Goal: Information Seeking & Learning: Learn about a topic

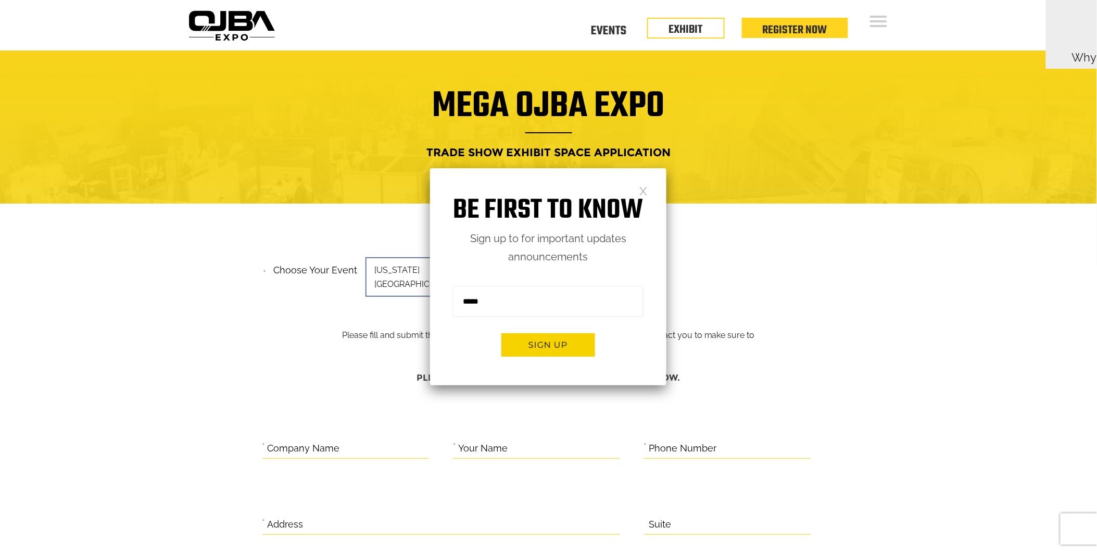
click at [646, 188] on link at bounding box center [643, 190] width 9 height 9
click at [643, 186] on link at bounding box center [643, 190] width 9 height 9
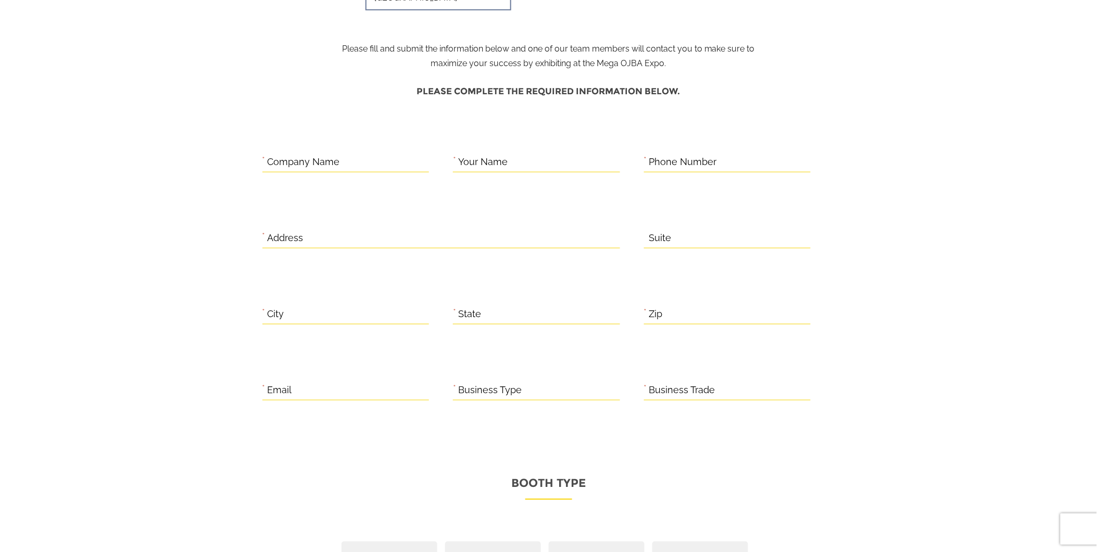
scroll to position [246, 0]
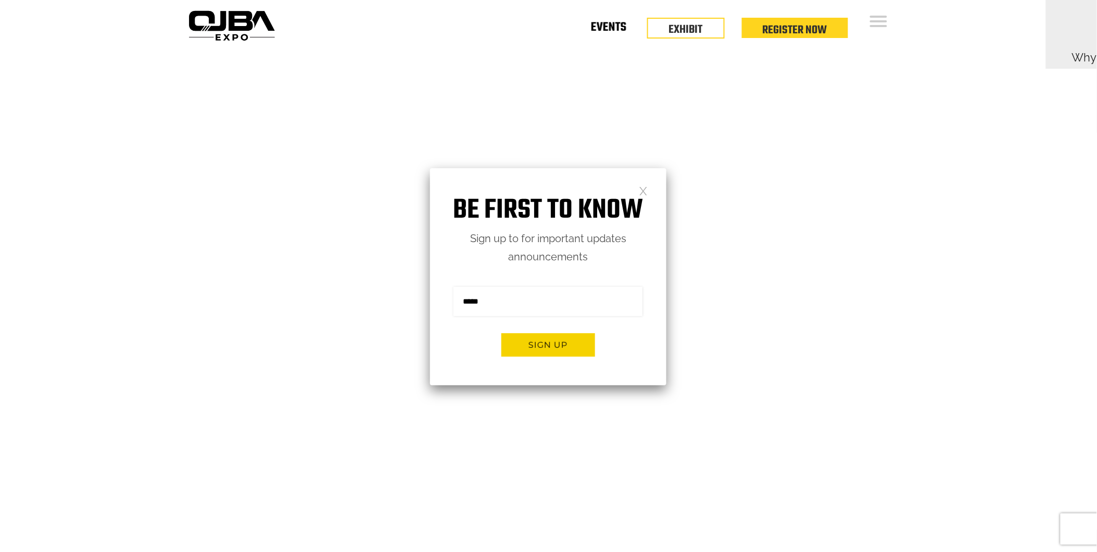
click at [621, 28] on link "Events" at bounding box center [608, 30] width 35 height 4
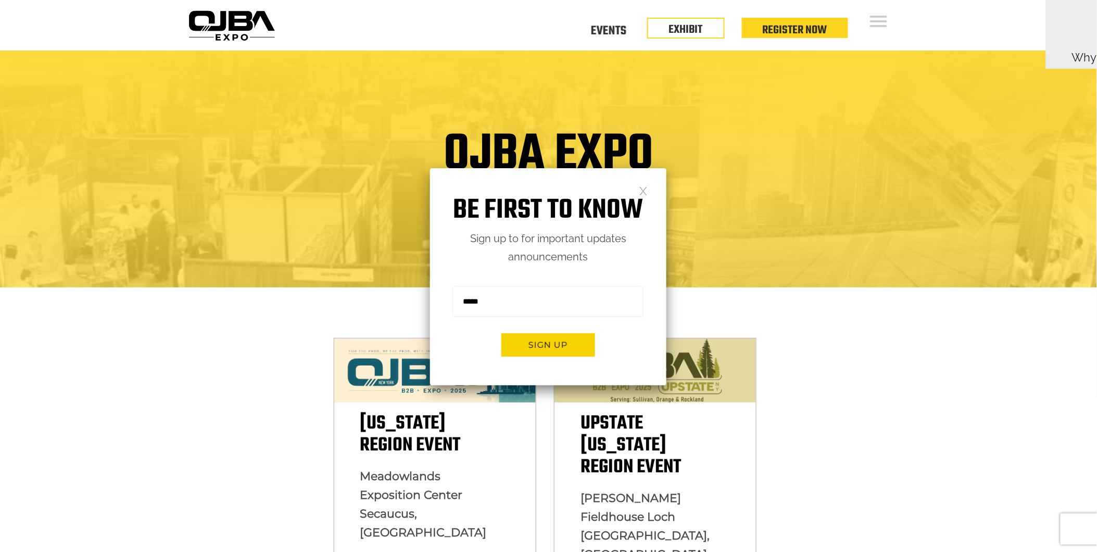
click at [644, 189] on link at bounding box center [643, 190] width 9 height 9
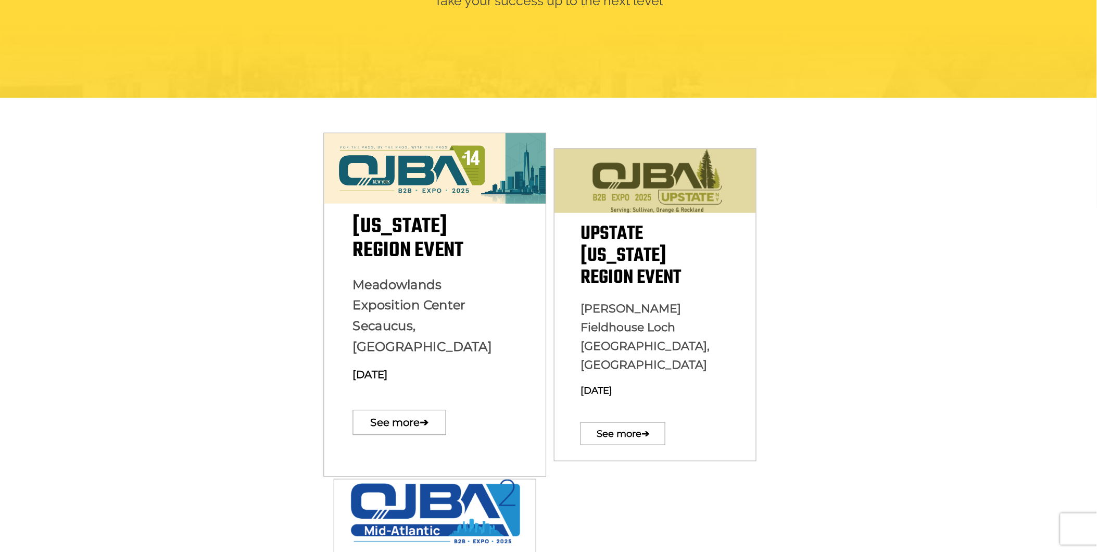
scroll to position [231, 0]
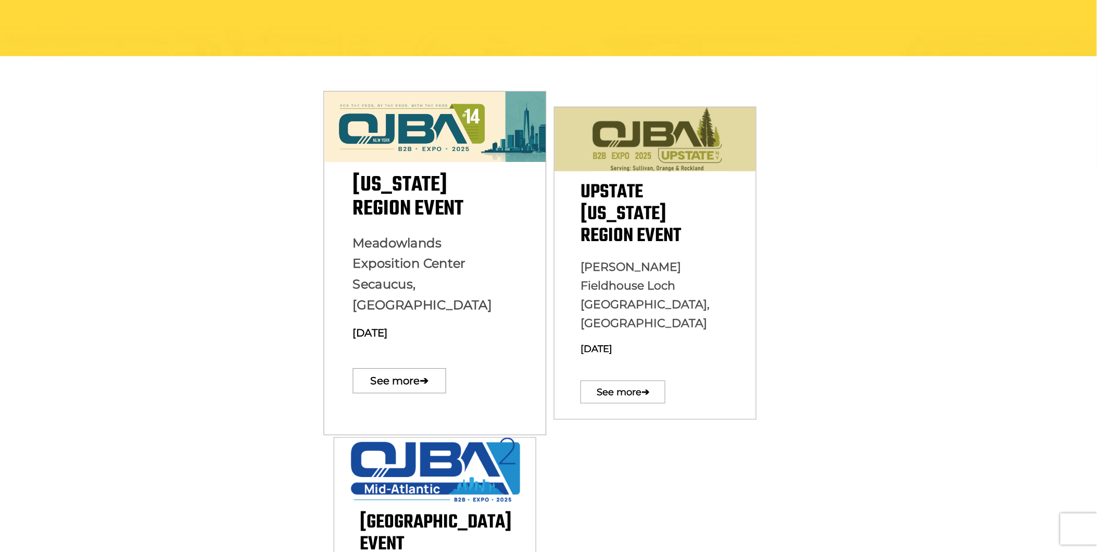
click at [385, 135] on img at bounding box center [435, 127] width 222 height 71
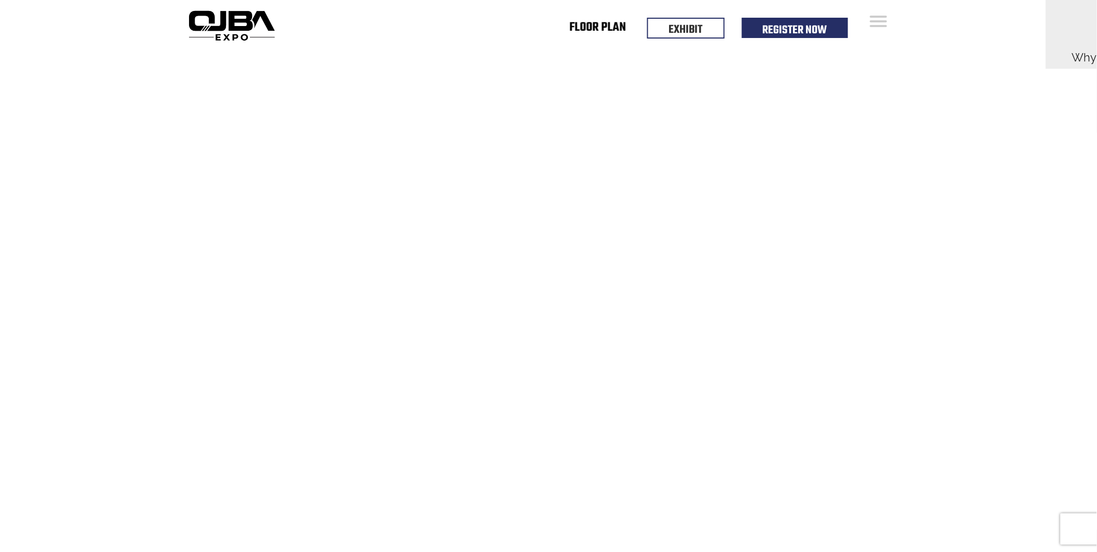
click at [601, 28] on link "Floor Plan" at bounding box center [598, 30] width 57 height 4
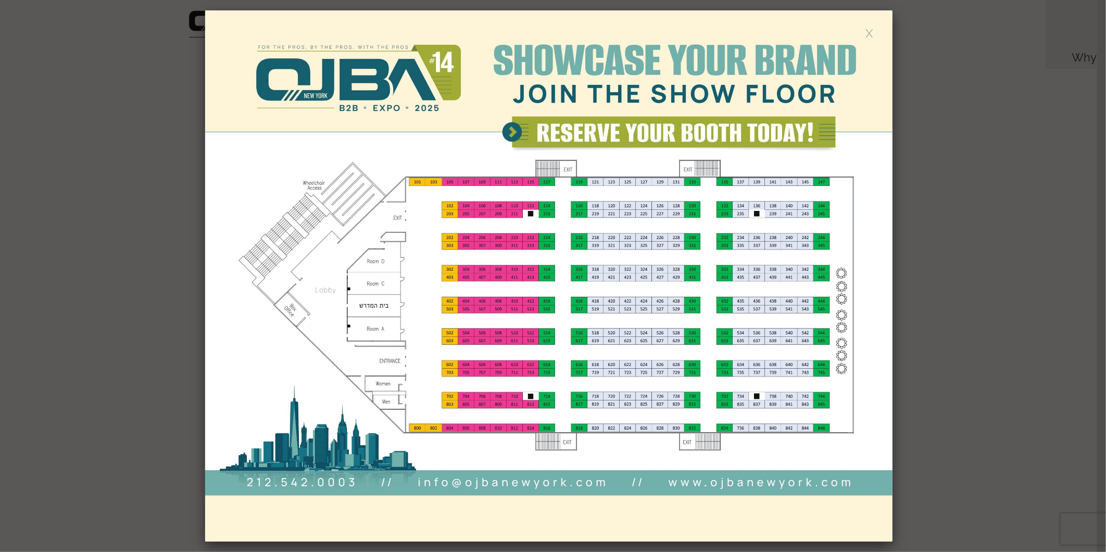
click at [872, 34] on link at bounding box center [869, 32] width 9 height 9
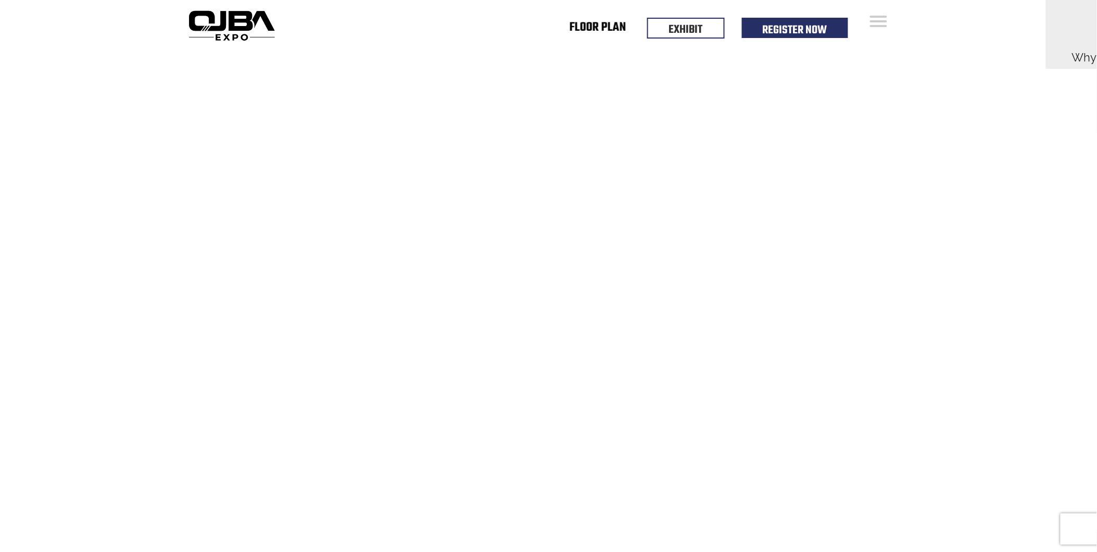
click at [607, 29] on link "Floor Plan" at bounding box center [598, 30] width 57 height 4
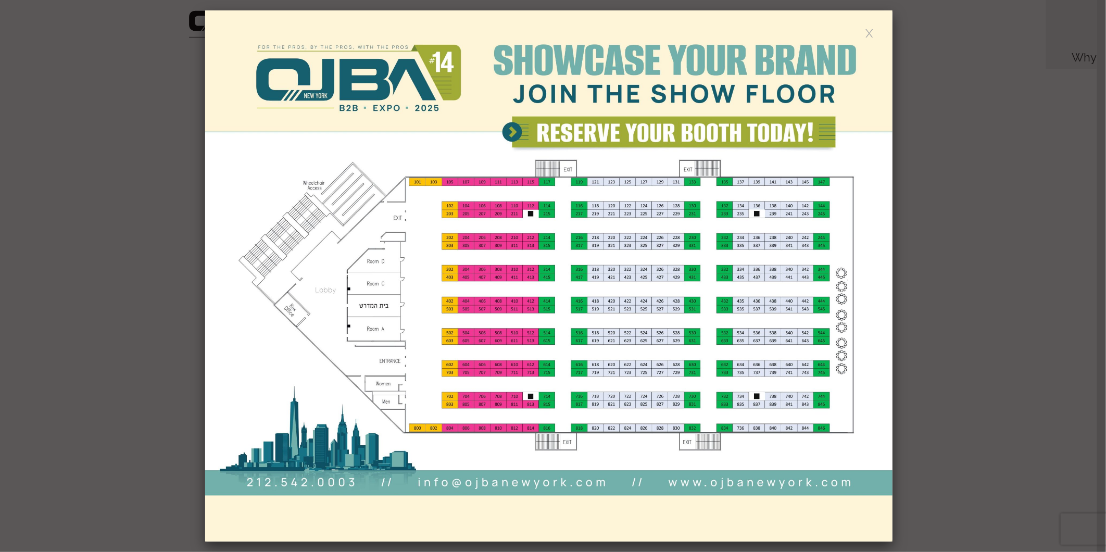
click at [862, 32] on img at bounding box center [549, 275] width 688 height 531
click at [873, 32] on link at bounding box center [869, 32] width 9 height 9
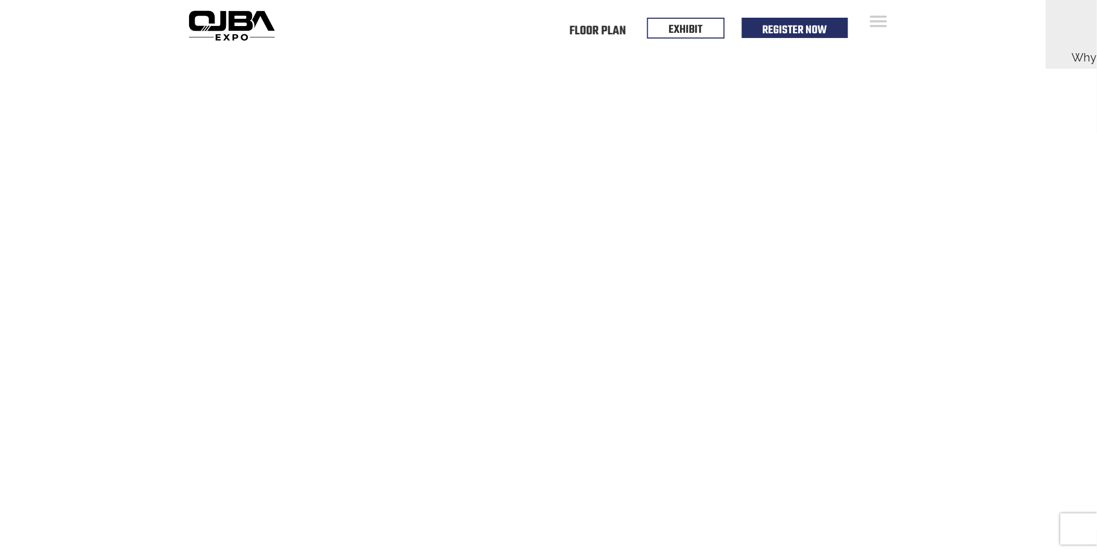
click at [868, 24] on div "Floor Plan Floor Plan Events Floor Plan EXHIBIT Register Now" at bounding box center [596, 25] width 634 height 51
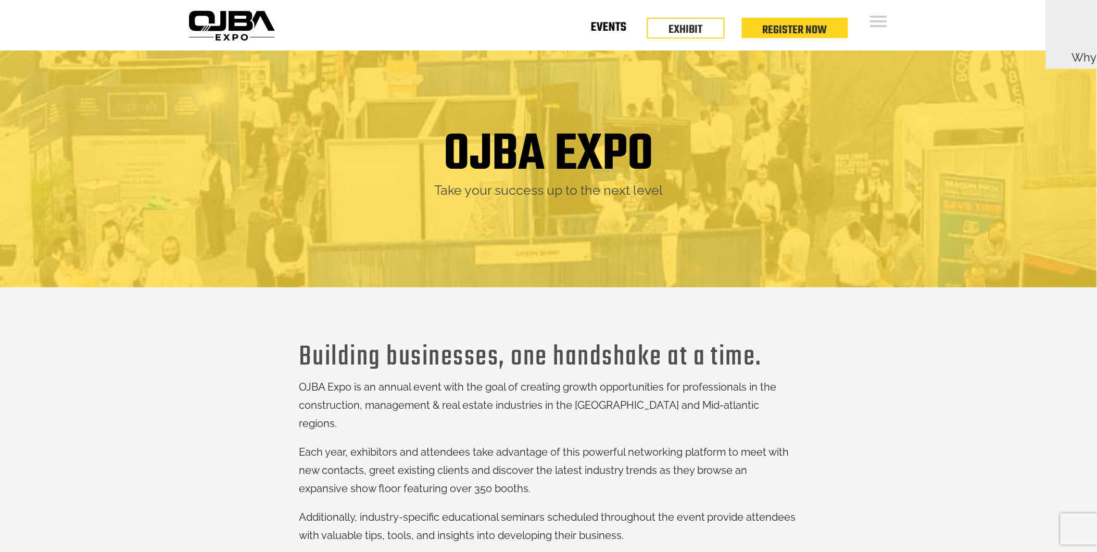
click at [618, 31] on link "Events" at bounding box center [608, 30] width 35 height 4
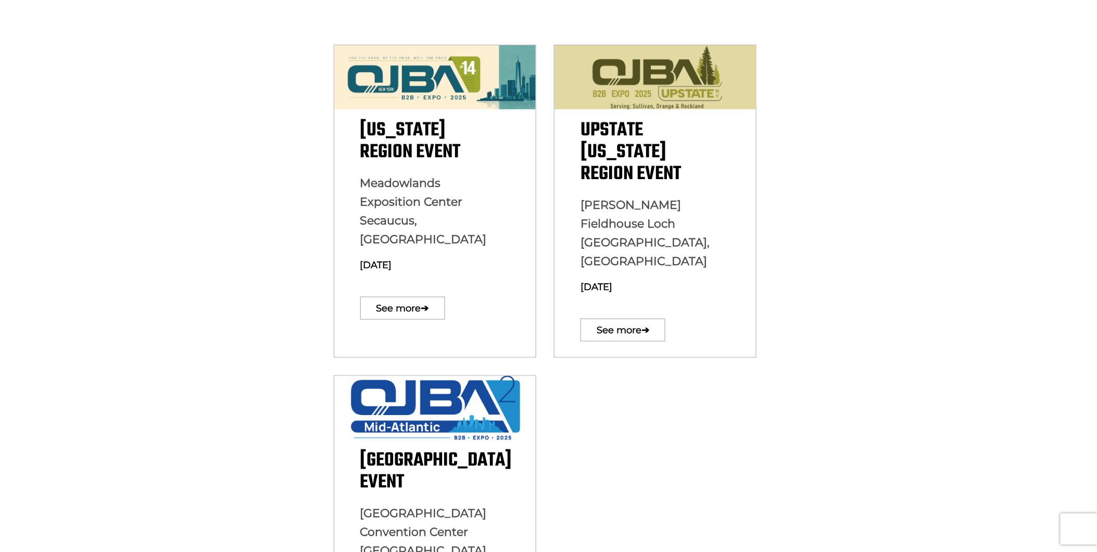
scroll to position [386, 0]
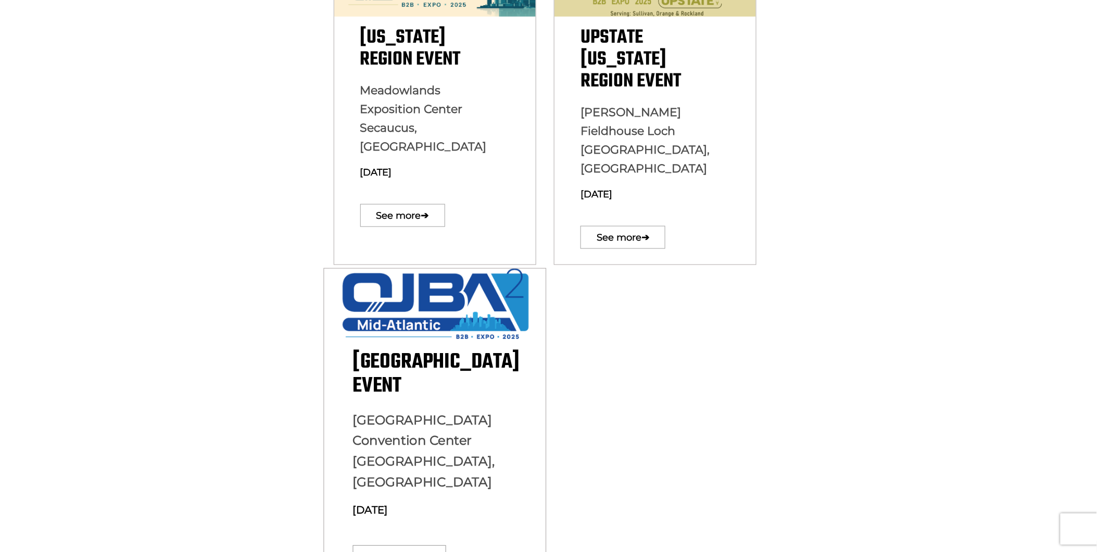
click at [522, 269] on img at bounding box center [434, 304] width 211 height 70
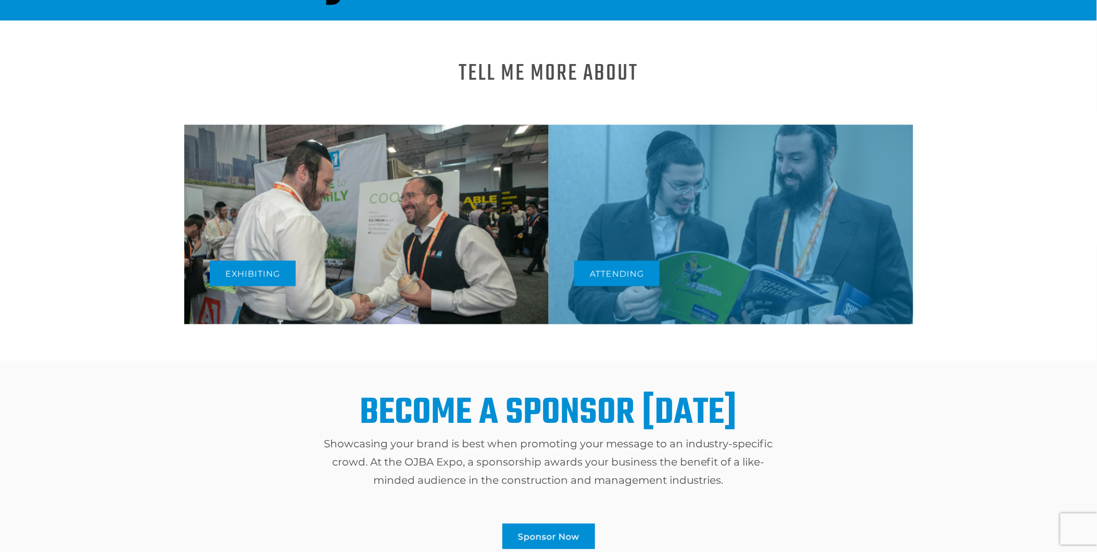
scroll to position [396, 0]
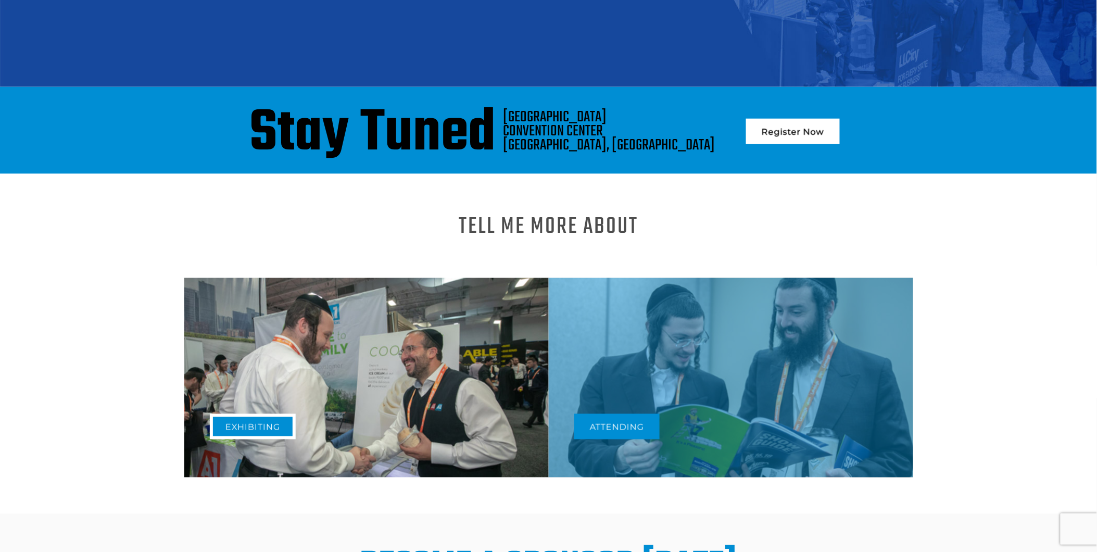
click at [247, 414] on link "Exhibiting" at bounding box center [253, 427] width 86 height 26
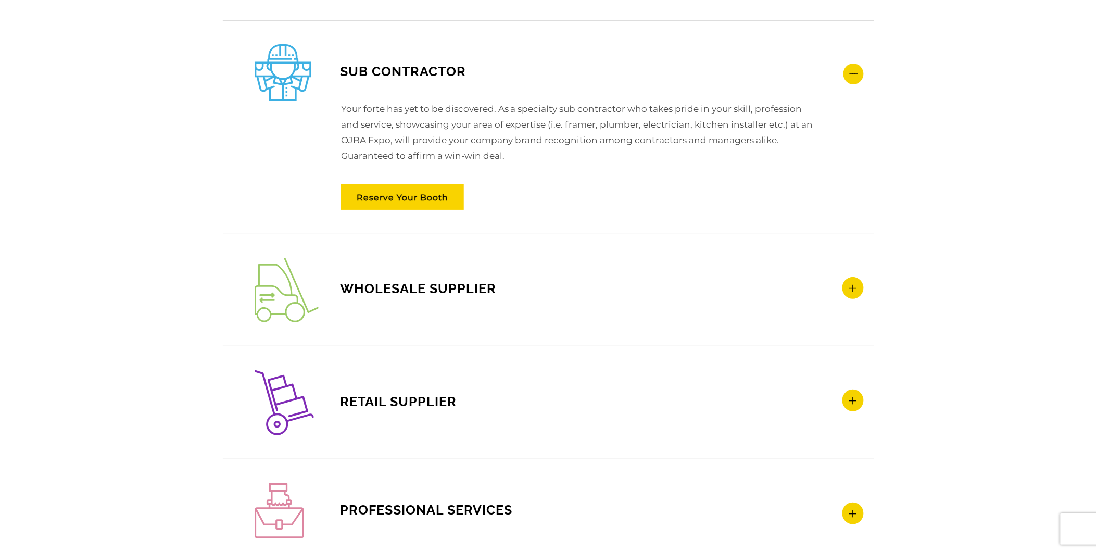
scroll to position [1234, 0]
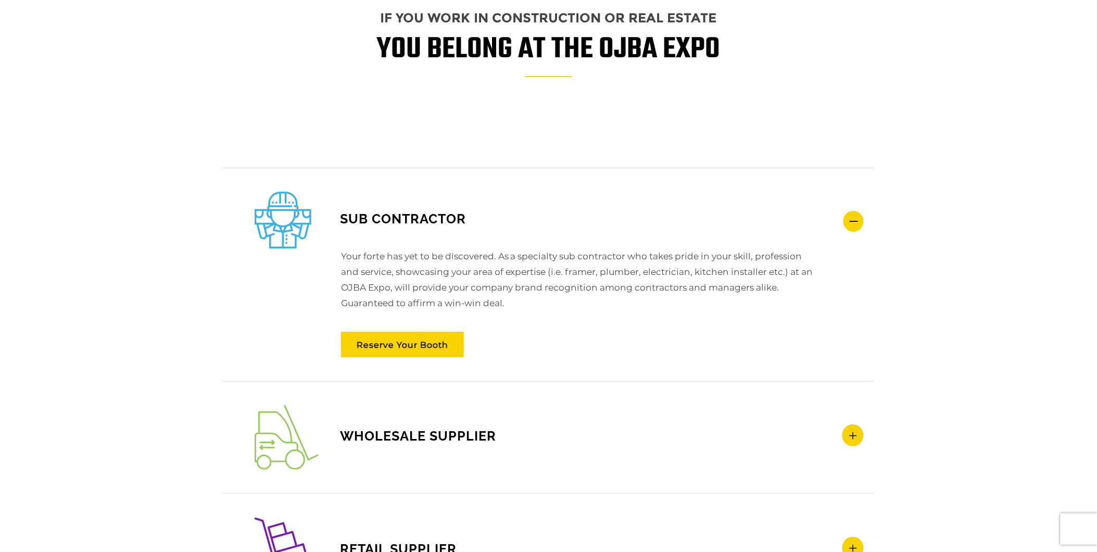
click at [846, 217] on icon at bounding box center [854, 221] width 20 height 21
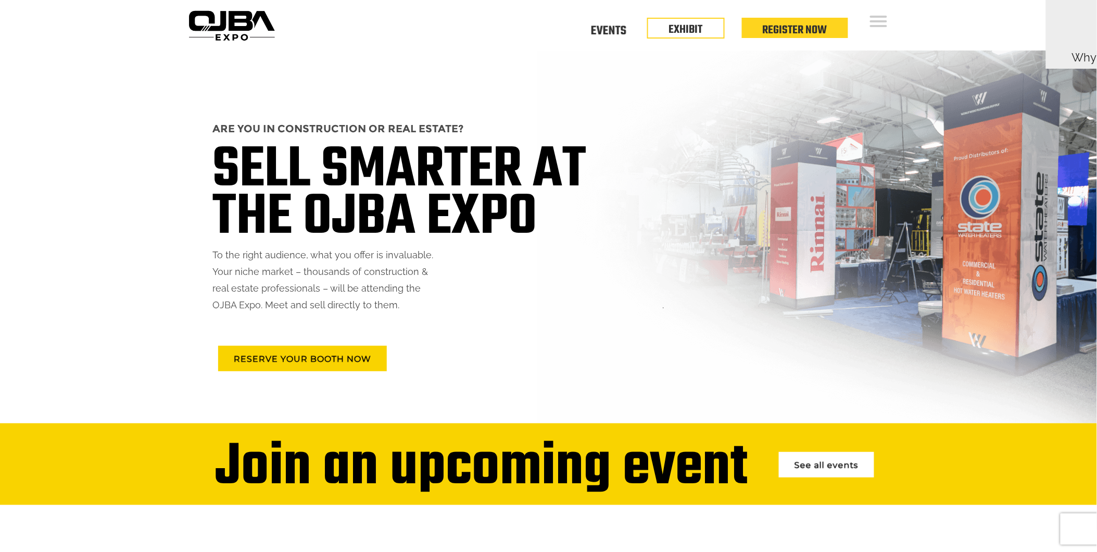
scroll to position [0, 0]
click at [832, 466] on link "See all events" at bounding box center [826, 465] width 95 height 26
click at [616, 29] on link "Events" at bounding box center [608, 30] width 35 height 4
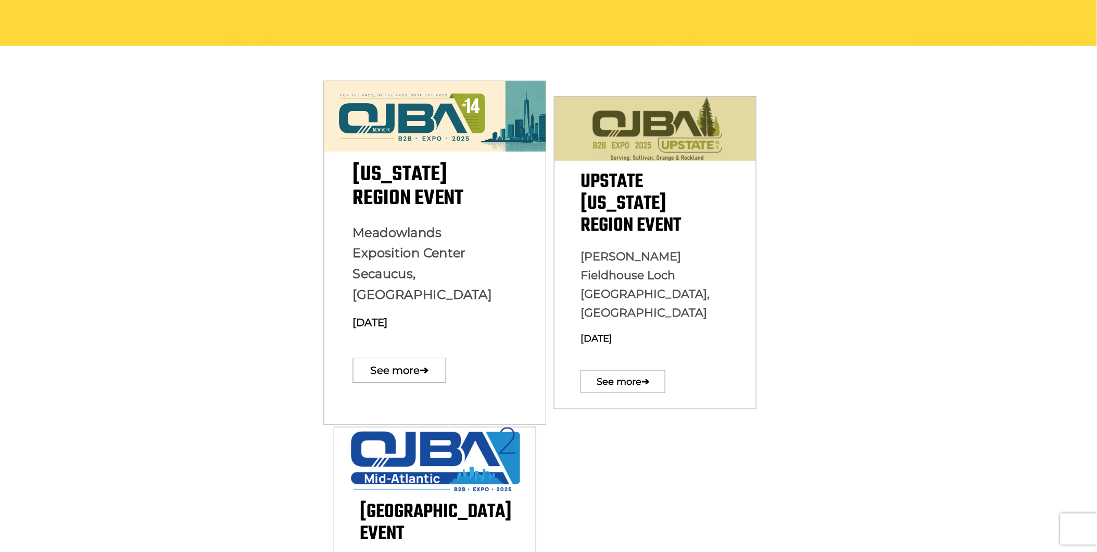
scroll to position [308, 0]
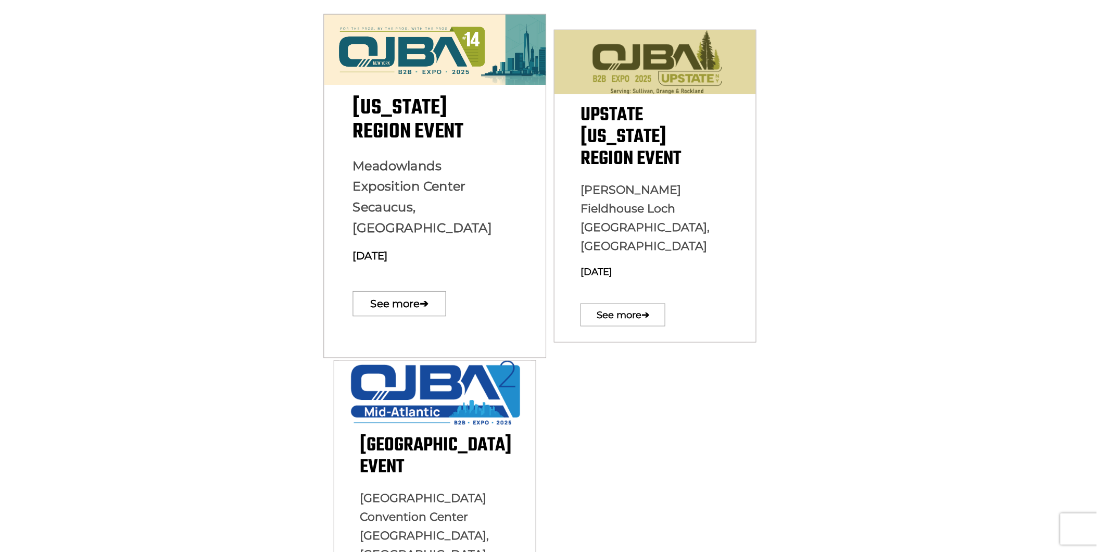
click at [455, 49] on img at bounding box center [435, 50] width 222 height 71
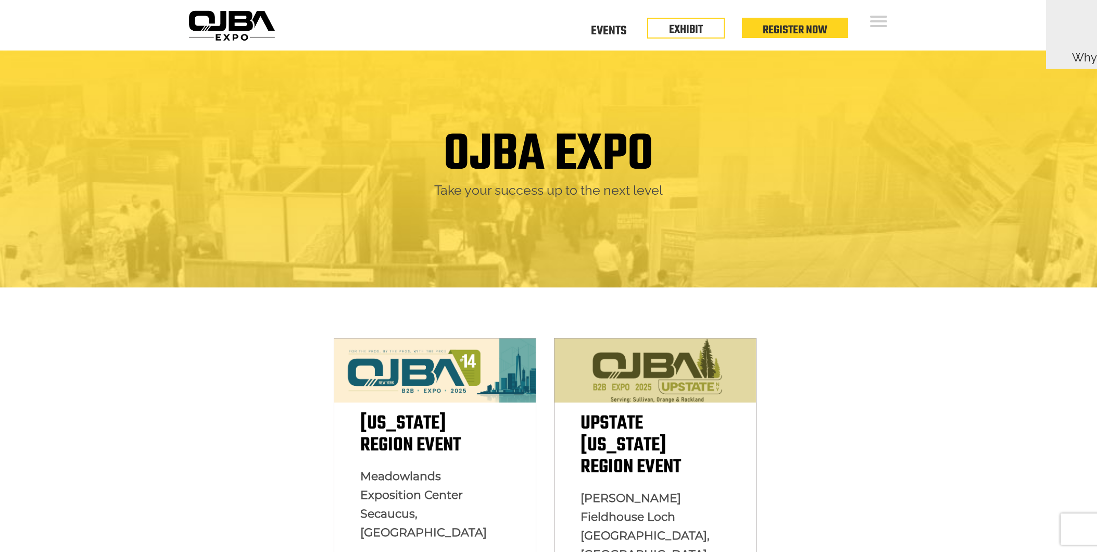
scroll to position [554, 0]
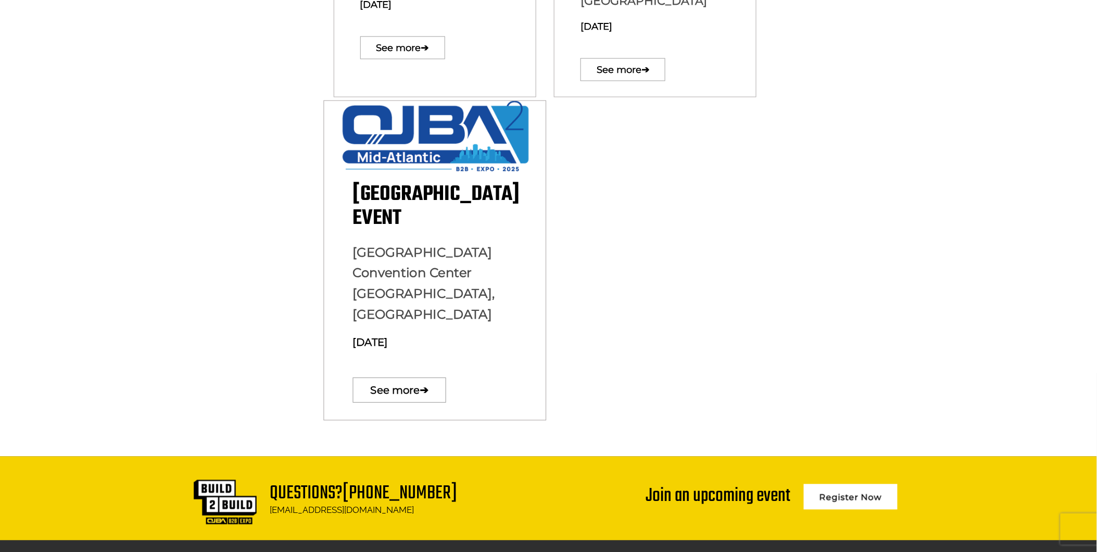
click at [409, 127] on img at bounding box center [434, 136] width 211 height 70
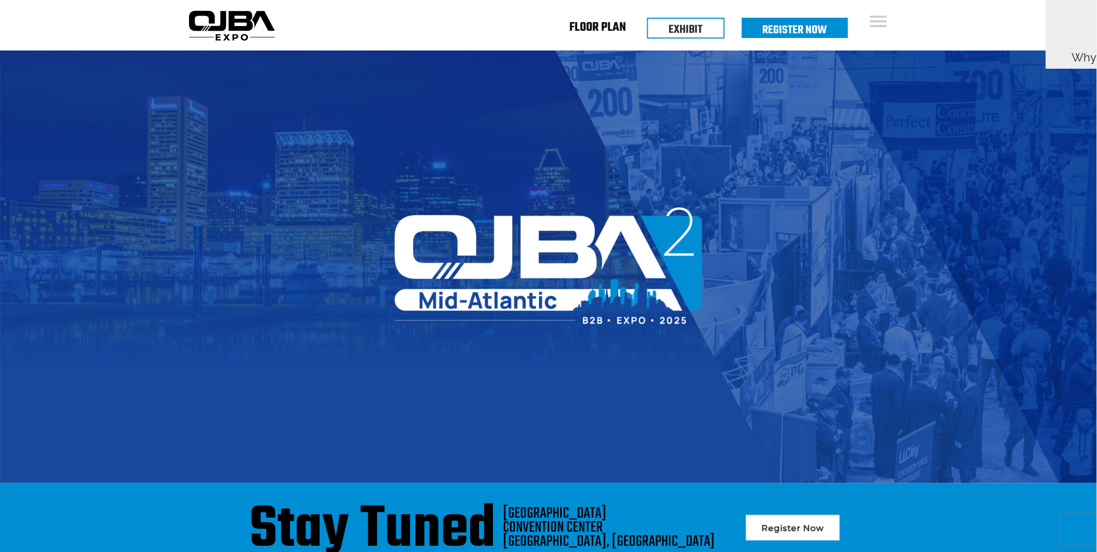
click at [609, 28] on link "Floor Plan" at bounding box center [598, 30] width 57 height 4
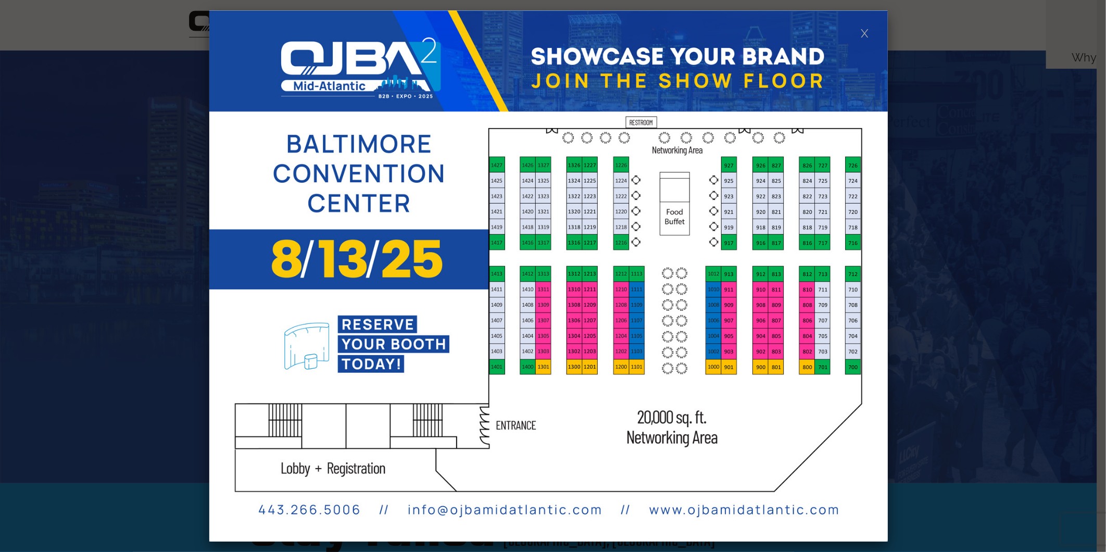
click at [860, 33] on link at bounding box center [864, 32] width 9 height 9
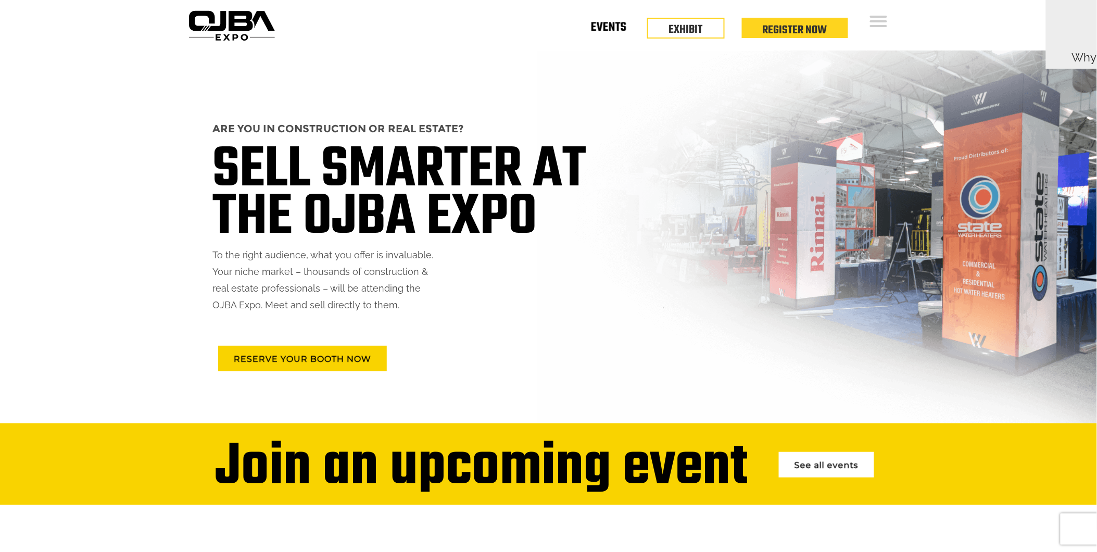
click at [620, 30] on link "Events" at bounding box center [608, 30] width 35 height 4
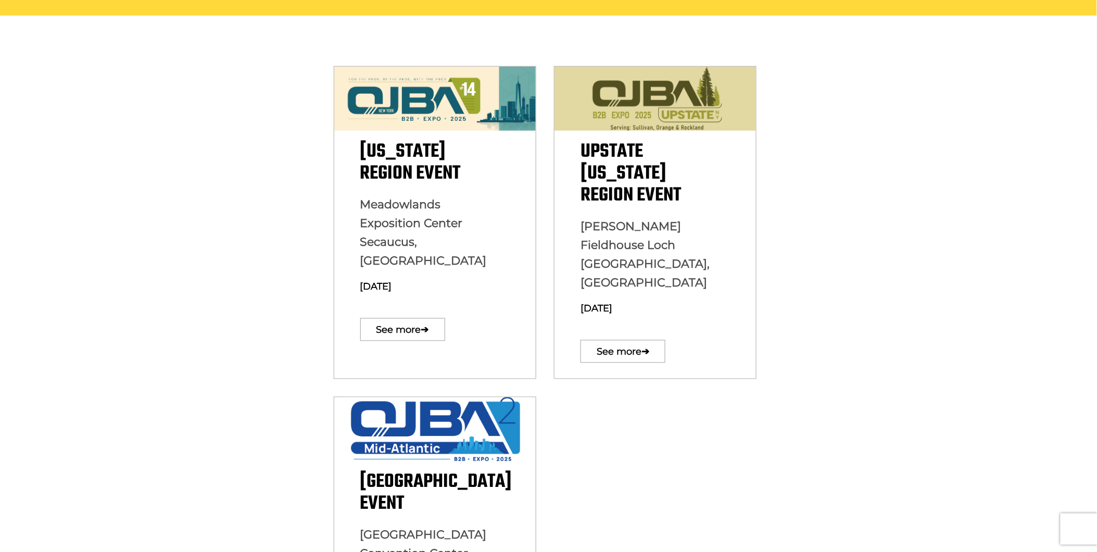
scroll to position [308, 0]
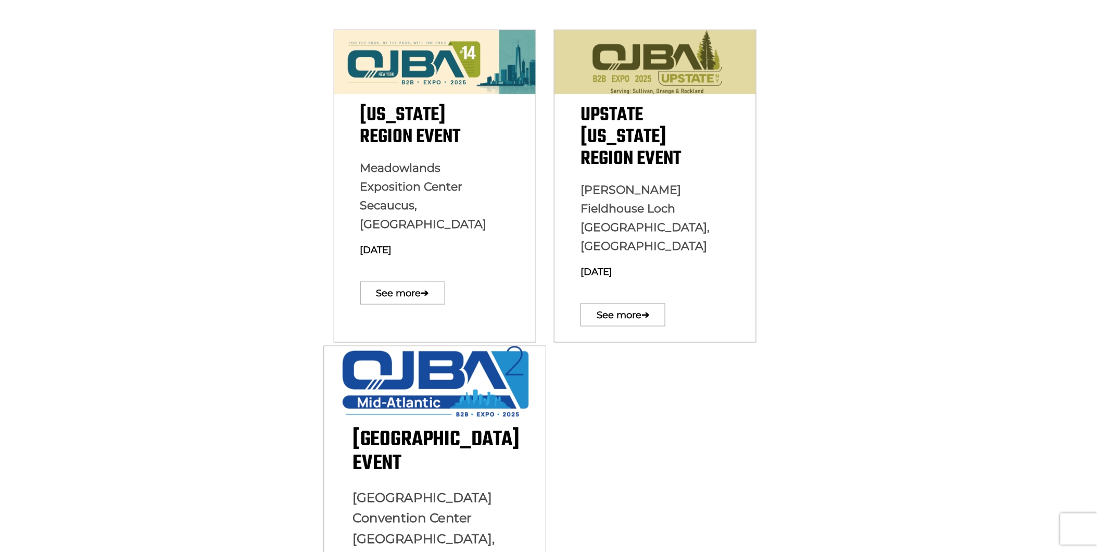
click at [464, 372] on img at bounding box center [434, 381] width 211 height 70
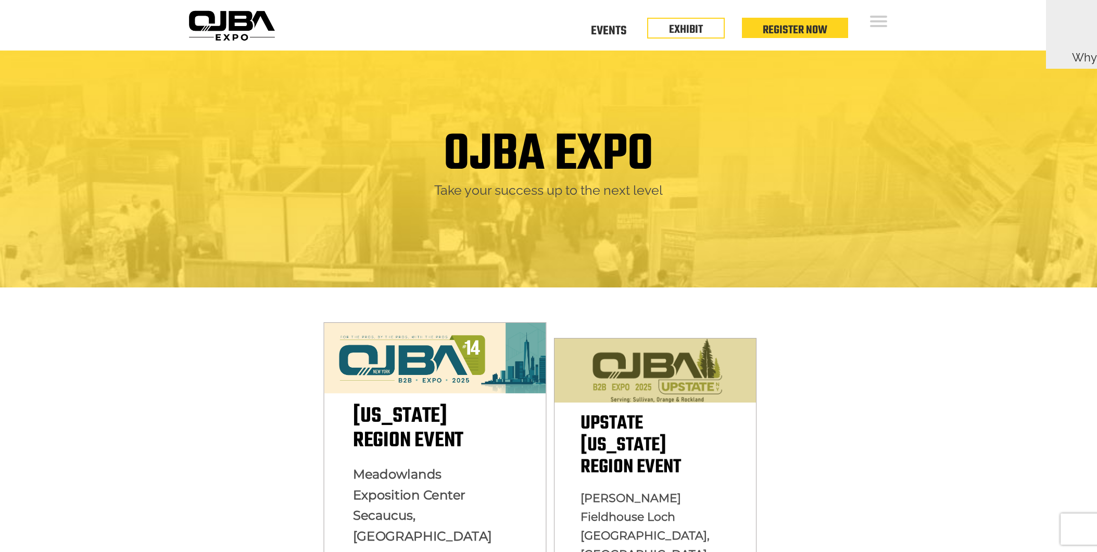
scroll to position [308, 0]
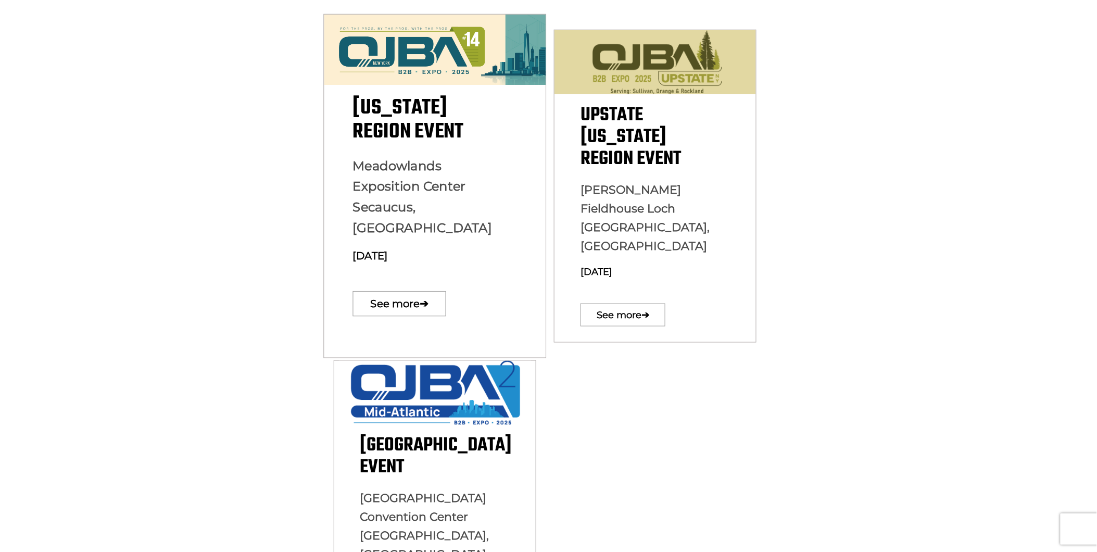
click at [452, 16] on img at bounding box center [435, 50] width 222 height 71
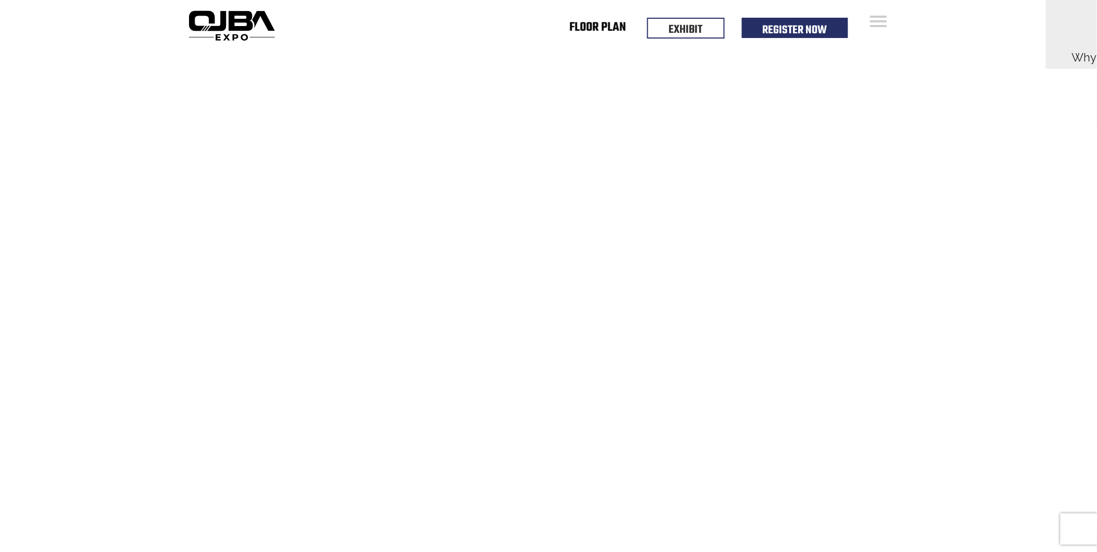
click at [610, 30] on link "Floor Plan" at bounding box center [598, 30] width 57 height 4
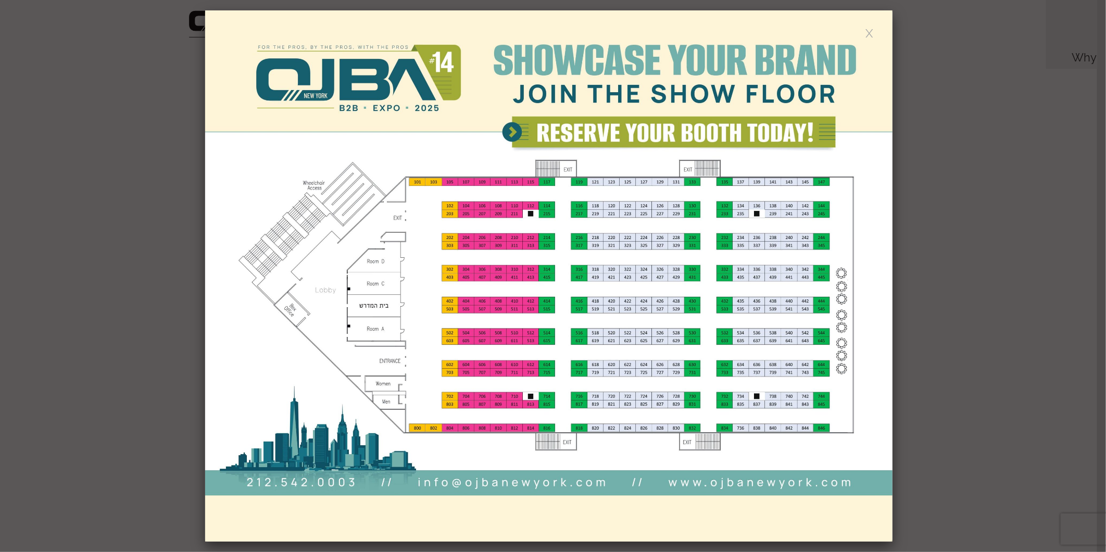
click at [868, 32] on link at bounding box center [869, 32] width 9 height 9
